Goal: Information Seeking & Learning: Learn about a topic

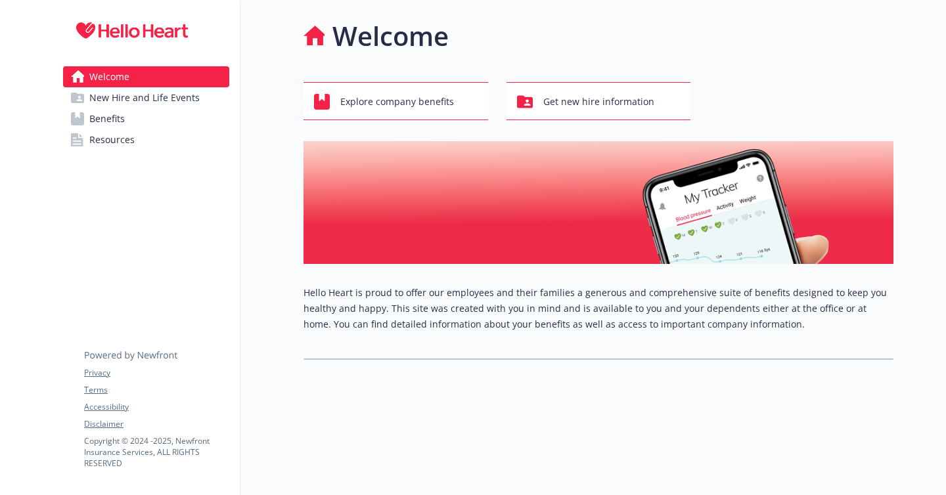
click at [164, 120] on link "Benefits" at bounding box center [146, 118] width 166 height 21
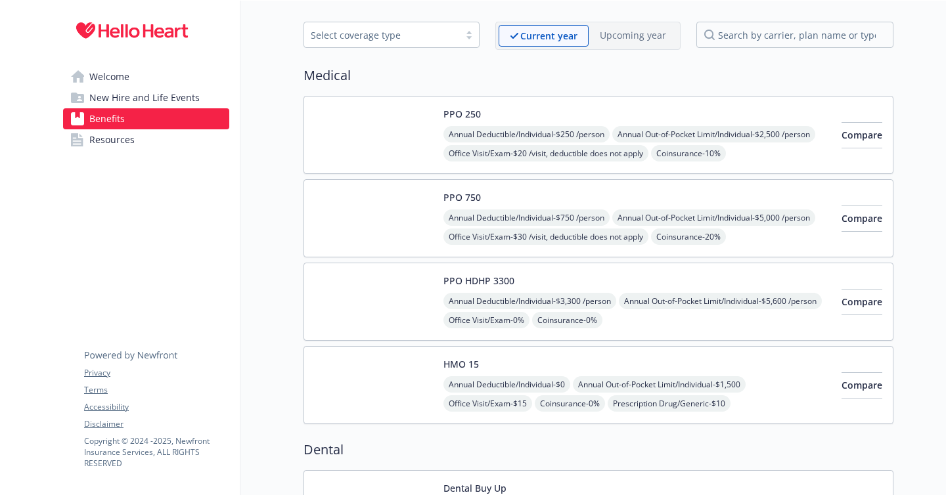
scroll to position [52, 0]
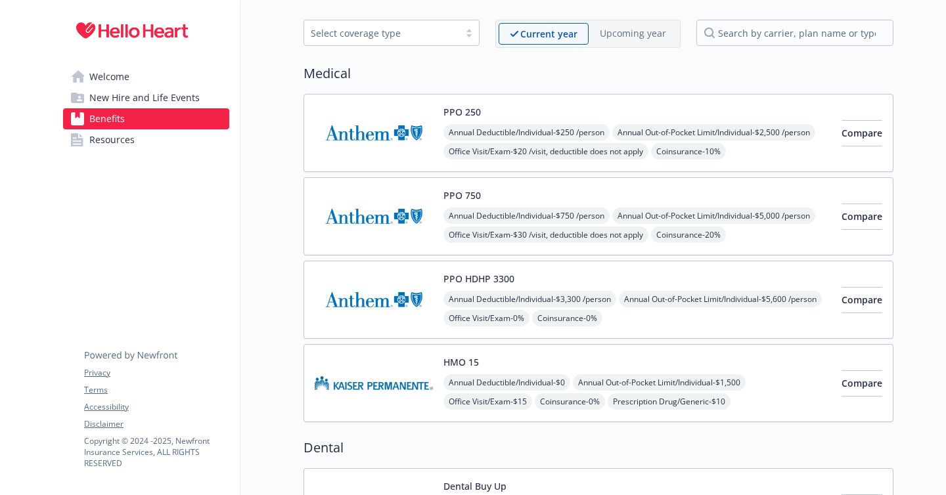
click at [386, 134] on img at bounding box center [374, 133] width 118 height 56
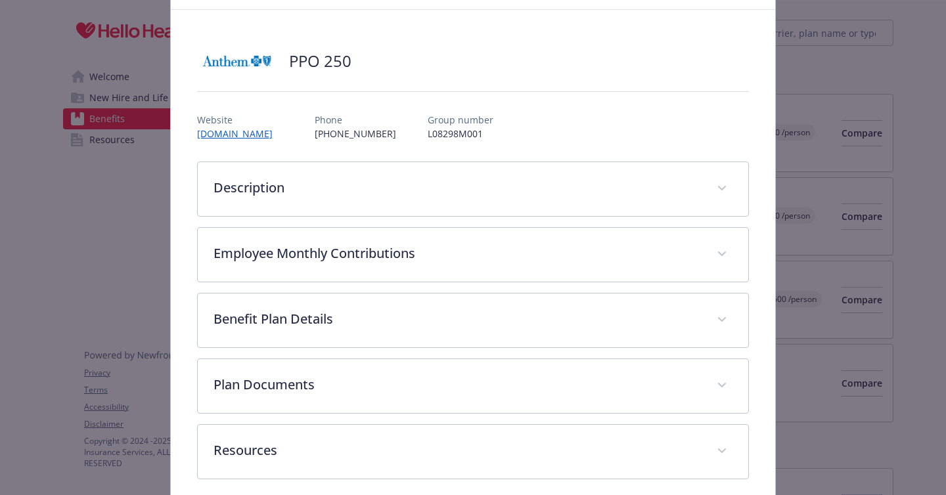
scroll to position [118, 0]
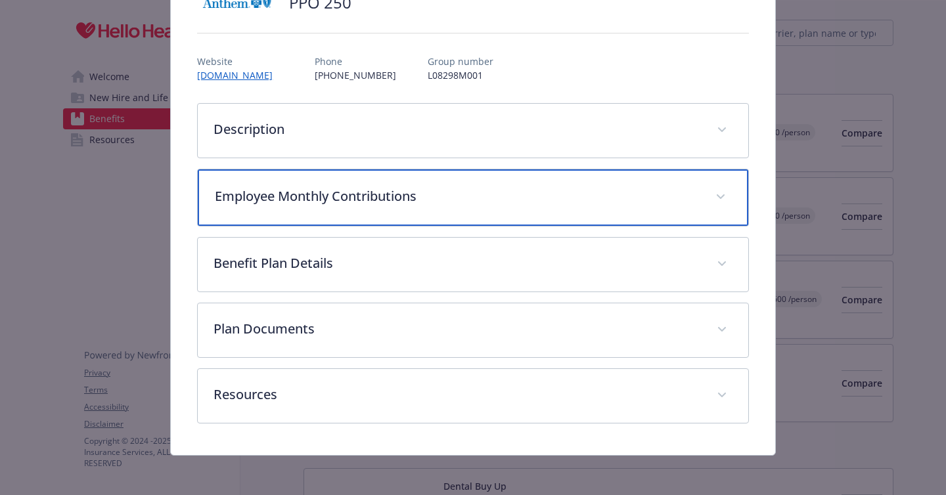
click at [488, 204] on p "Employee Monthly Contributions" at bounding box center [457, 197] width 485 height 20
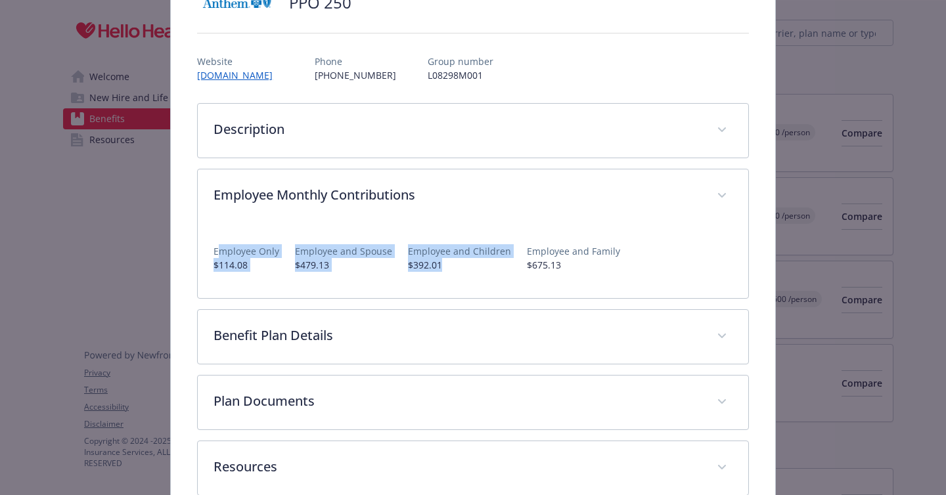
drag, startPoint x: 218, startPoint y: 252, endPoint x: 481, endPoint y: 274, distance: 264.3
click at [481, 274] on div "Employee Only $114.08 Employee and Spouse $479.13 Employee and Children $392.01…" at bounding box center [472, 252] width 519 height 59
drag, startPoint x: 438, startPoint y: 268, endPoint x: 390, endPoint y: 246, distance: 52.6
click at [390, 246] on div "Employee Only $114.08 Employee and Spouse $479.13 Employee and Children $392.01…" at bounding box center [472, 253] width 519 height 38
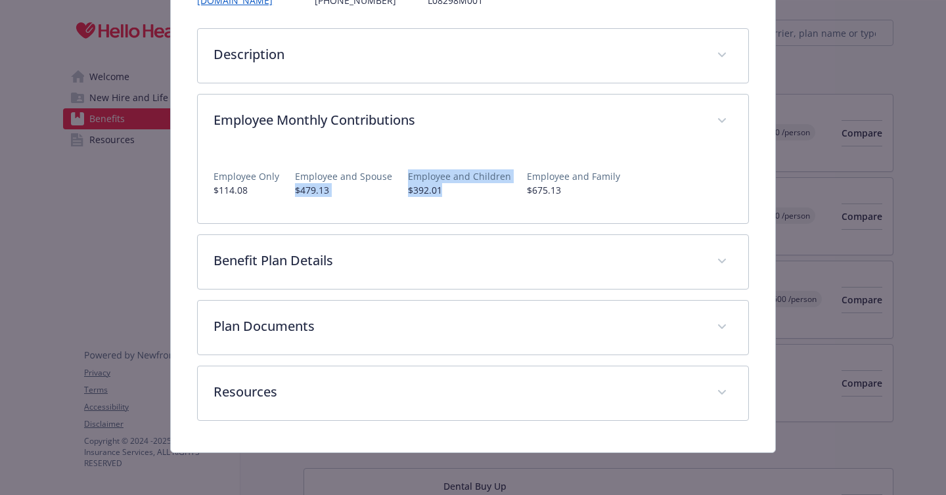
scroll to position [190, 0]
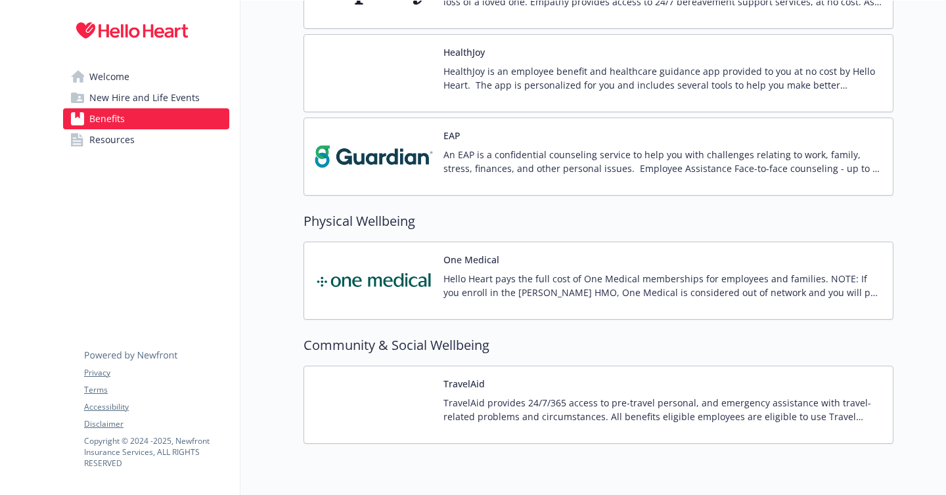
scroll to position [2055, 0]
